Goal: Task Accomplishment & Management: Use online tool/utility

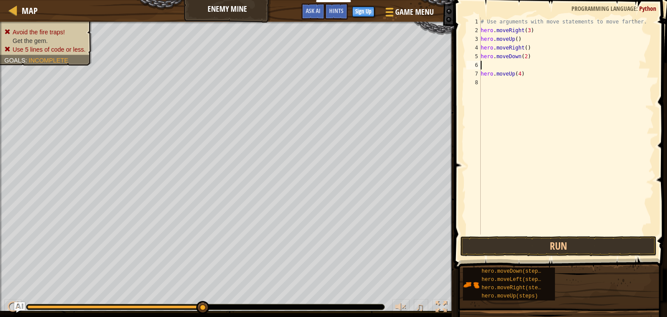
scroll to position [4, 0]
click at [527, 76] on div "# Use arguments with move statements to move farther. hero . moveRight ( 3 ) he…" at bounding box center [566, 134] width 175 height 235
type textarea "h"
click at [566, 245] on button "Run" at bounding box center [558, 246] width 196 height 20
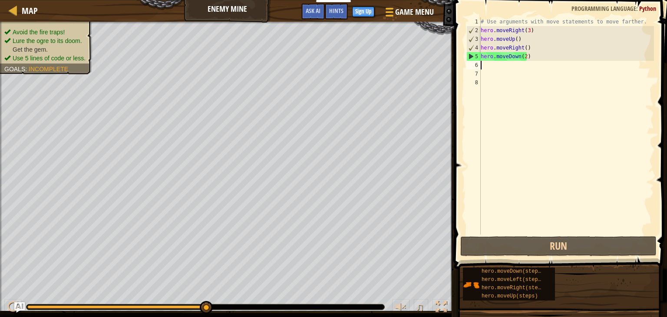
click at [487, 62] on div "# Use arguments with move statements to move farther. hero . moveRight ( 3 ) he…" at bounding box center [566, 134] width 175 height 235
click at [523, 56] on div "# Use arguments with move statements to move farther. hero . moveRight ( 3 ) he…" at bounding box center [566, 134] width 175 height 235
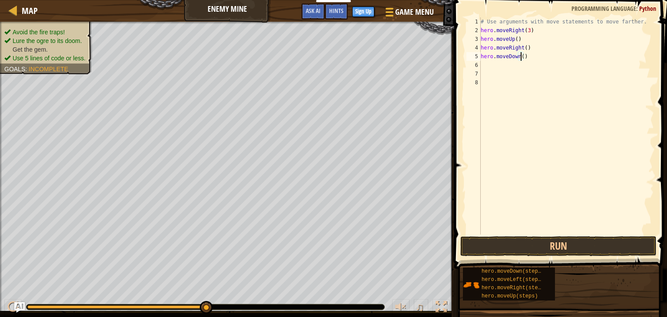
type textarea "hero.moveDown(3)"
click at [493, 65] on div "# Use arguments with move statements to move farther. hero . moveRight ( 3 ) he…" at bounding box center [566, 134] width 175 height 235
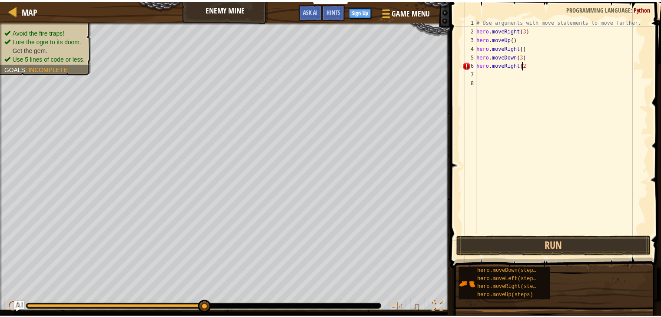
scroll to position [4, 3]
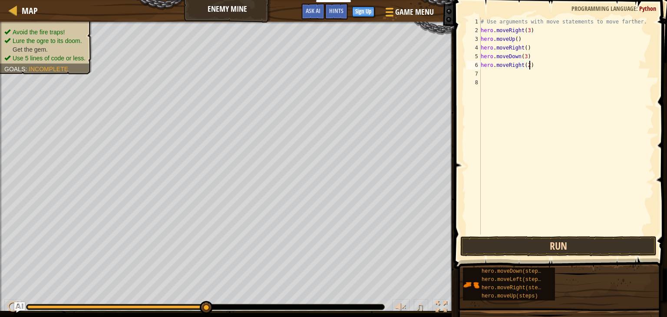
type textarea "hero.moveRight(2)"
click at [524, 249] on button "Run" at bounding box center [558, 246] width 196 height 20
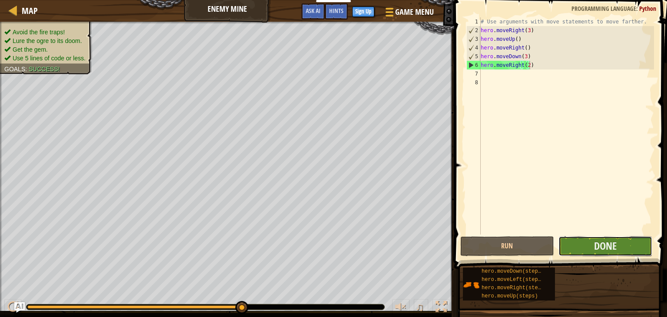
click at [591, 251] on button "Done" at bounding box center [606, 246] width 94 height 20
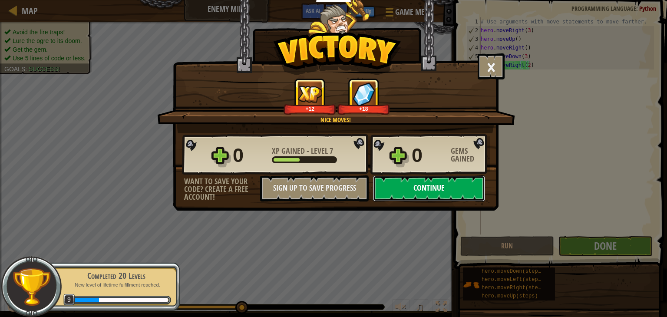
click at [467, 191] on button "Continue" at bounding box center [429, 189] width 112 height 26
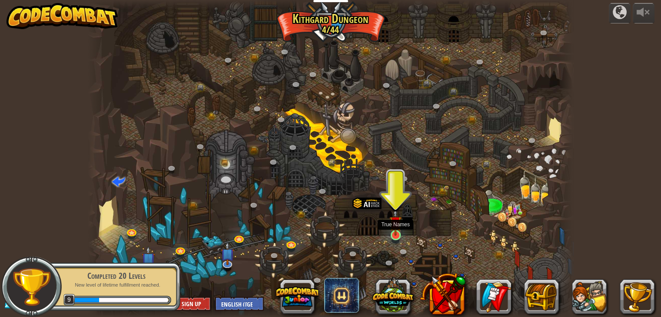
click at [397, 235] on img at bounding box center [395, 223] width 12 height 28
